Goal: Book appointment/travel/reservation

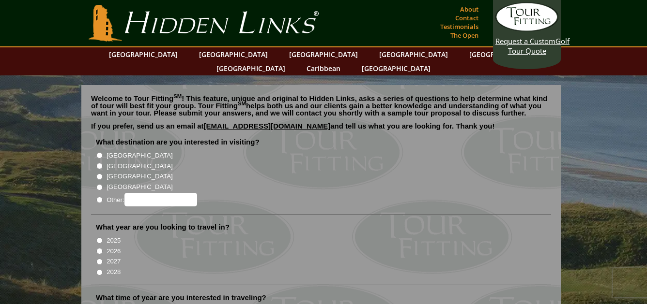
click at [100, 163] on input "[GEOGRAPHIC_DATA]" at bounding box center [99, 166] width 6 height 6
radio input "true"
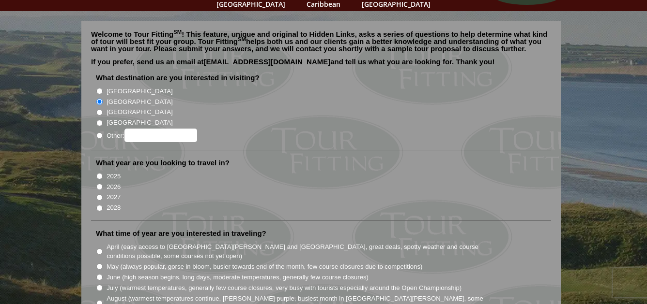
scroll to position [65, 0]
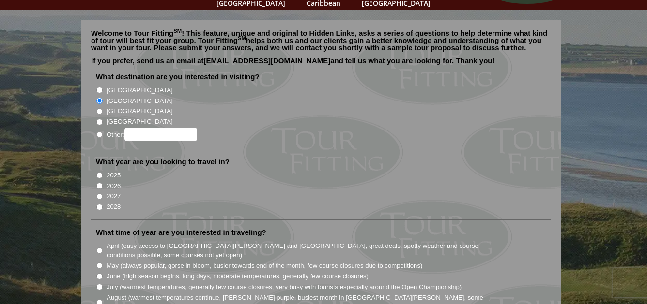
click at [100, 183] on input "2026" at bounding box center [99, 186] width 6 height 6
radio input "true"
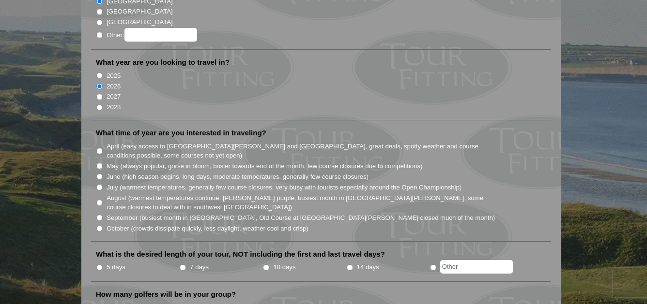
scroll to position [167, 0]
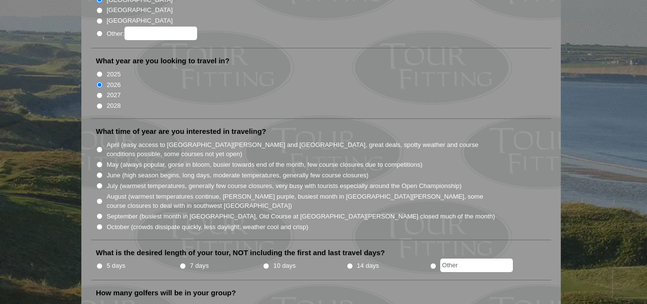
click at [99, 198] on input "August (warmest temperatures continue, heather bright purple, busiest month in …" at bounding box center [99, 201] width 6 height 6
radio input "true"
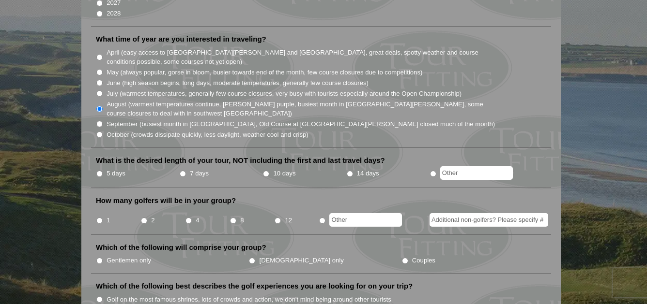
scroll to position [259, 0]
click at [350, 170] on input "14 days" at bounding box center [350, 173] width 6 height 6
radio input "true"
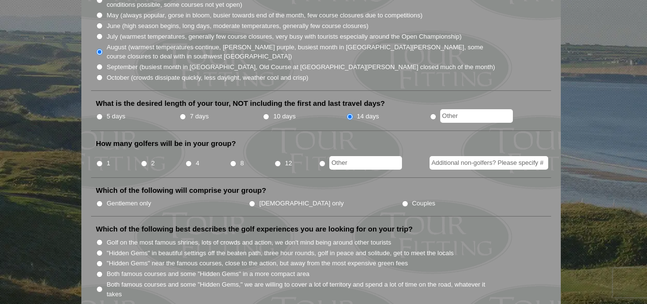
scroll to position [317, 0]
click at [100, 160] on input "1" at bounding box center [99, 163] width 6 height 6
radio input "true"
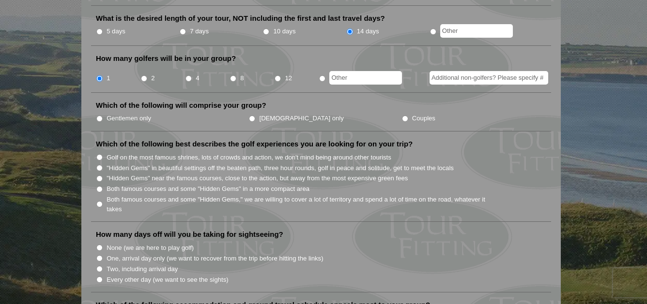
scroll to position [403, 0]
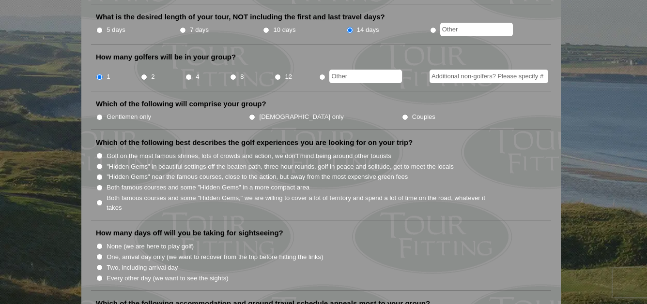
click at [98, 114] on input "Gentlemen only" at bounding box center [99, 117] width 6 height 6
radio input "true"
click at [99, 164] on input ""Hidden Gems" in beautiful settings off the beaten path, three hour rounds, gol…" at bounding box center [99, 167] width 6 height 6
radio input "true"
click at [100, 174] on input ""Hidden Gems" near the famous courses, close to the action, but away from the m…" at bounding box center [99, 177] width 6 height 6
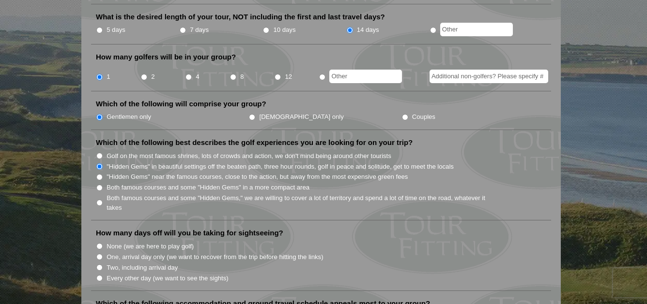
radio input "true"
click at [102, 164] on input ""Hidden Gems" in beautiful settings off the beaten path, three hour rounds, gol…" at bounding box center [99, 167] width 6 height 6
radio input "true"
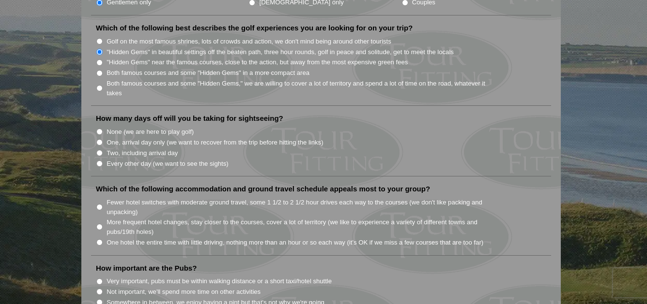
scroll to position [520, 0]
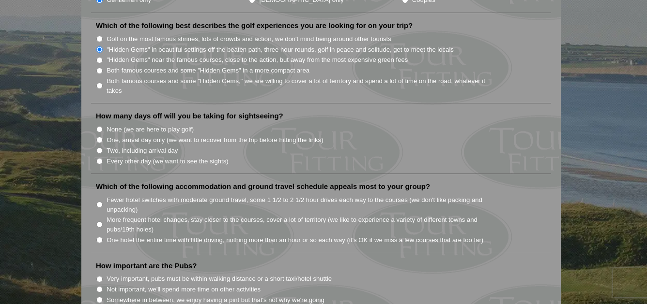
click at [101, 158] on input "Every other day (we want to see the sights)" at bounding box center [99, 161] width 6 height 6
radio input "true"
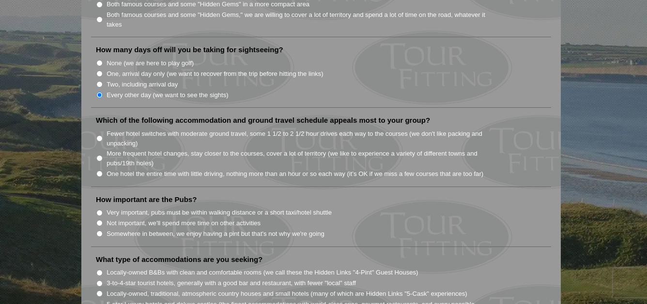
scroll to position [589, 0]
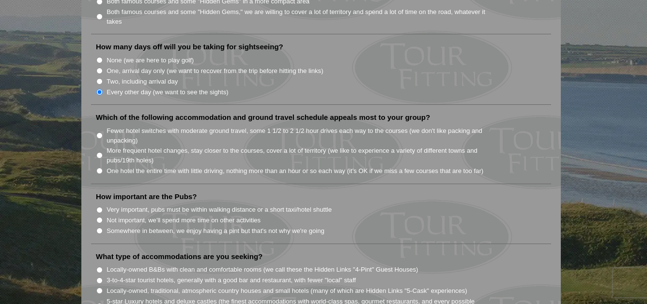
click at [97, 133] on input "Fewer hotel switches with moderate ground travel, some 1 1/2 to 2 1/2 hour driv…" at bounding box center [99, 136] width 6 height 6
radio input "true"
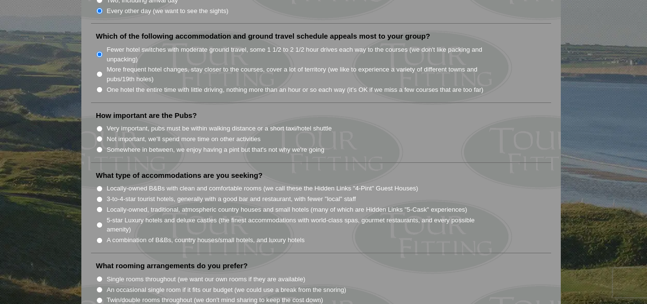
scroll to position [673, 0]
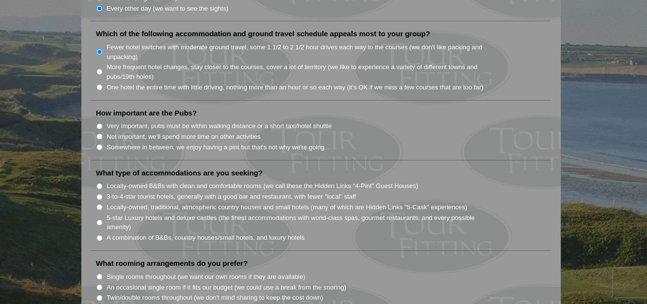
click at [100, 123] on input "Very important, pubs must be within walking distance or a short taxi/hotel shut…" at bounding box center [99, 126] width 6 height 6
radio input "true"
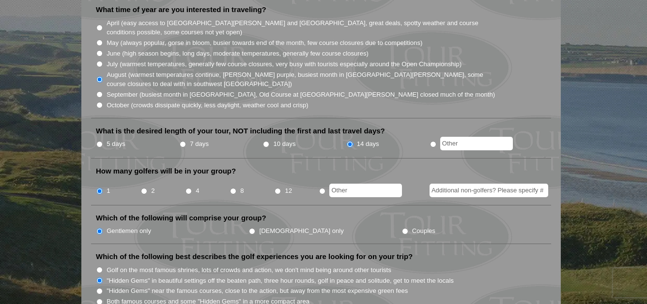
scroll to position [275, 0]
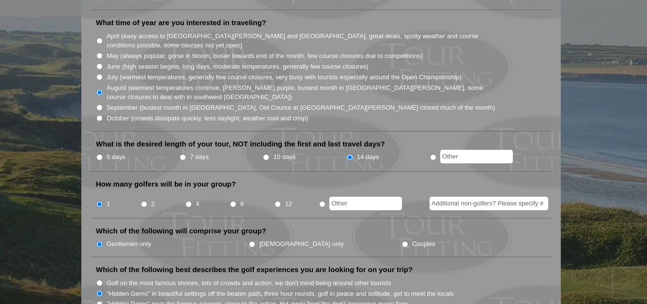
click at [265, 154] on input "10 days" at bounding box center [266, 157] width 6 height 6
radio input "true"
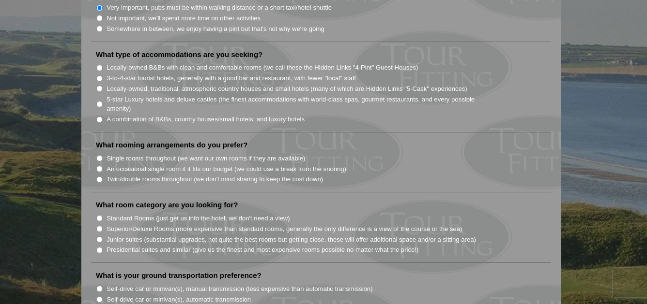
scroll to position [792, 0]
click at [101, 85] on input "Locally-owned, traditional, atmospheric country houses and small hotels (many o…" at bounding box center [99, 88] width 6 height 6
radio input "true"
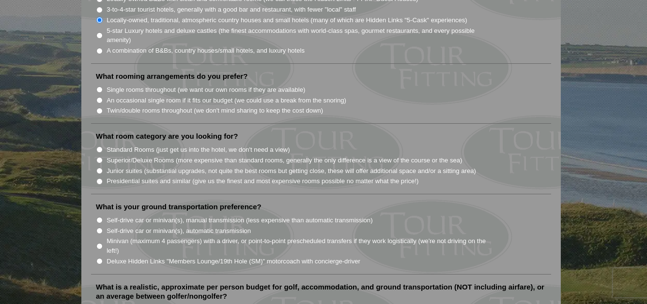
scroll to position [862, 0]
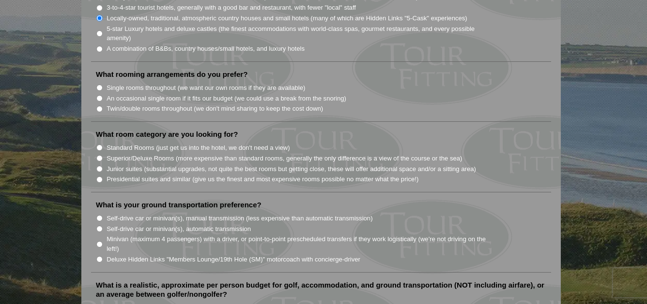
click at [100, 106] on input "Twin/double rooms throughout (we don't mind sharing to keep the cost down)" at bounding box center [99, 109] width 6 height 6
radio input "true"
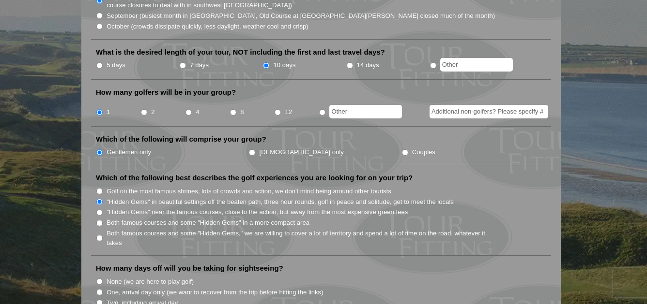
scroll to position [365, 0]
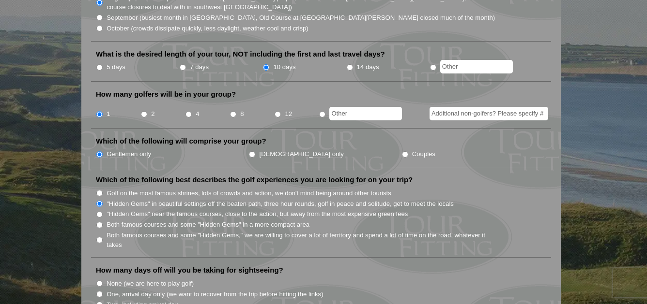
click at [144, 111] on input "2" at bounding box center [144, 114] width 6 height 6
radio input "true"
click at [402, 152] on input "Couples" at bounding box center [405, 155] width 6 height 6
radio input "true"
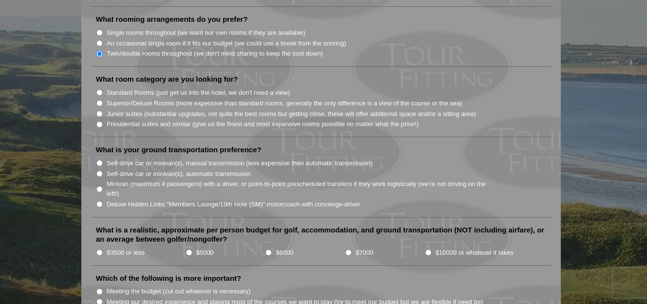
scroll to position [918, 0]
click at [101, 89] on input "Standard Rooms (just get us into the hotel, we don't need a view)" at bounding box center [99, 92] width 6 height 6
radio input "true"
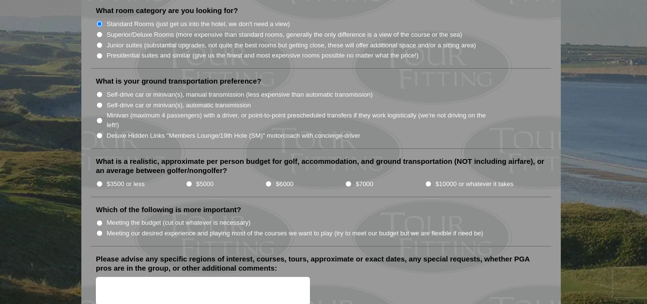
scroll to position [1000, 0]
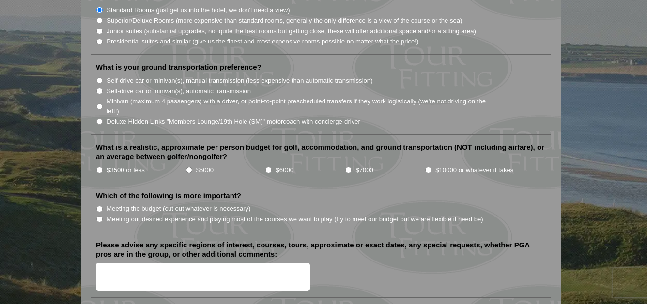
click at [101, 104] on input "Minivan (maximum 4 passengers) with a driver, or point-to-point prescheduled tr…" at bounding box center [99, 107] width 6 height 6
radio input "true"
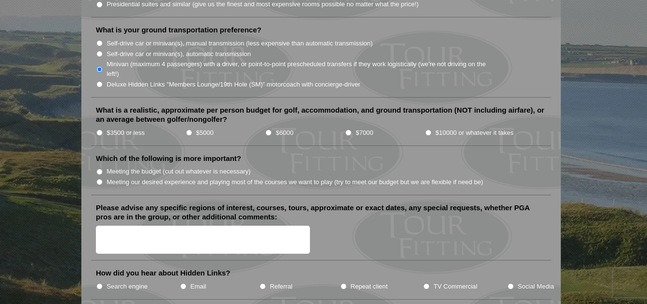
scroll to position [1038, 0]
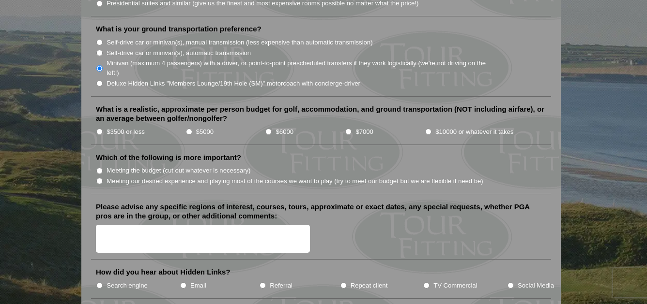
click at [100, 129] on input "$3500 or less" at bounding box center [99, 132] width 6 height 6
radio input "true"
click at [189, 129] on input "$5000" at bounding box center [189, 132] width 6 height 6
radio input "true"
click at [100, 129] on input "$3500 or less" at bounding box center [99, 132] width 6 height 6
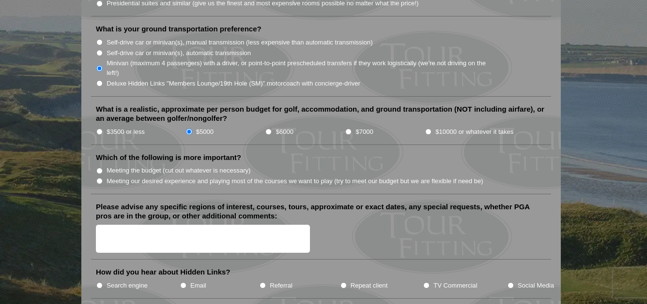
radio input "true"
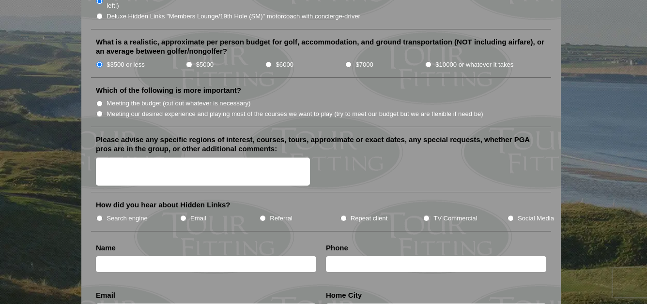
scroll to position [1108, 0]
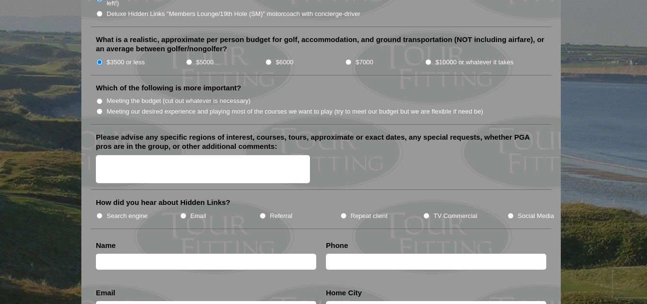
click at [101, 108] on input "Meeting our desired experience and playing most of the courses we want to play …" at bounding box center [99, 111] width 6 height 6
radio input "true"
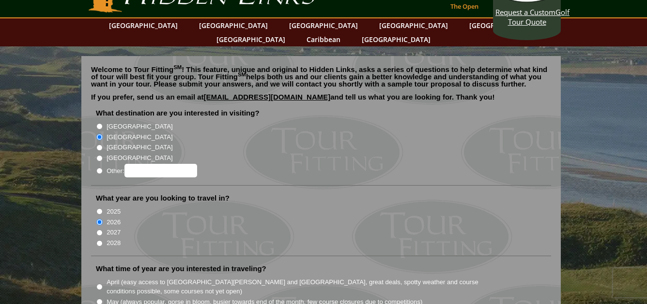
scroll to position [0, 0]
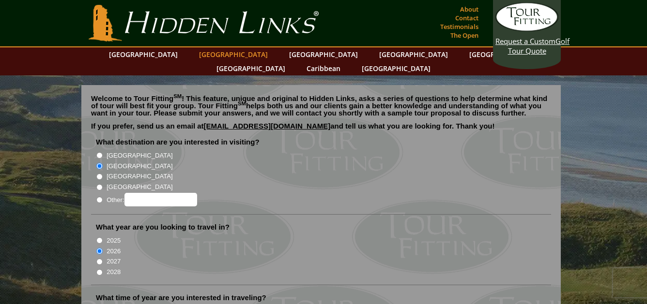
click at [220, 54] on link "[GEOGRAPHIC_DATA]" at bounding box center [233, 54] width 78 height 14
